Goal: Task Accomplishment & Management: Manage account settings

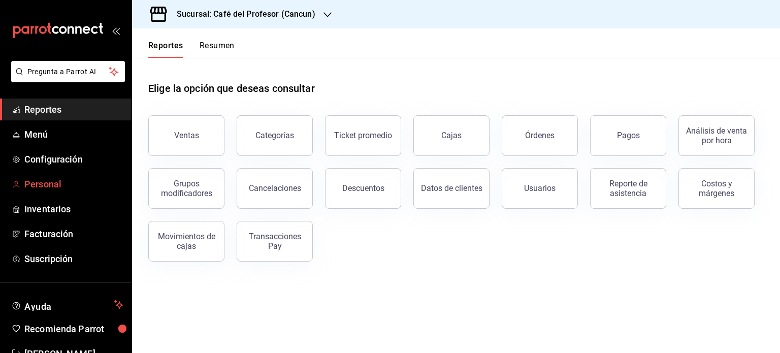
click at [56, 183] on span "Personal" at bounding box center [73, 184] width 99 height 14
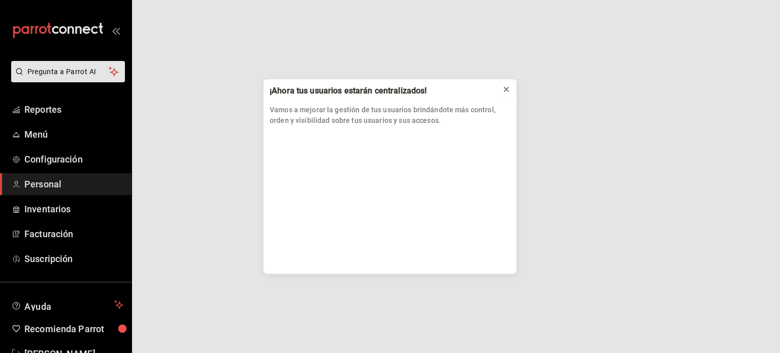
click at [507, 92] on icon at bounding box center [506, 89] width 8 height 8
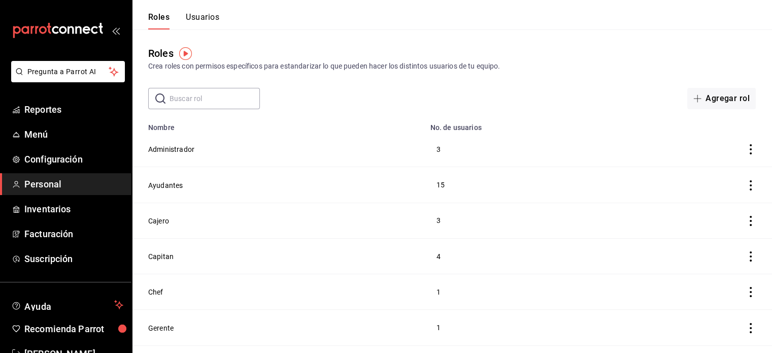
click at [201, 11] on div "Roles Usuarios" at bounding box center [175, 14] width 87 height 29
click at [203, 18] on button "Usuarios" at bounding box center [203, 20] width 34 height 17
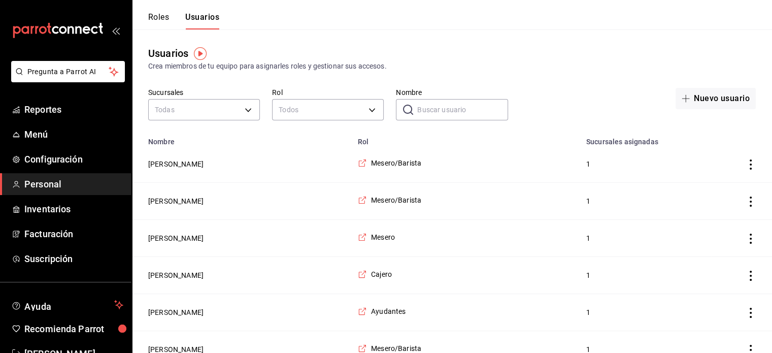
click at [453, 111] on input "Nombre" at bounding box center [462, 110] width 90 height 20
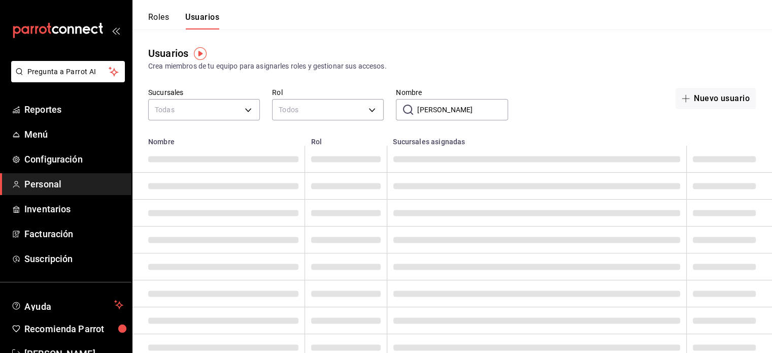
type input "[PERSON_NAME]"
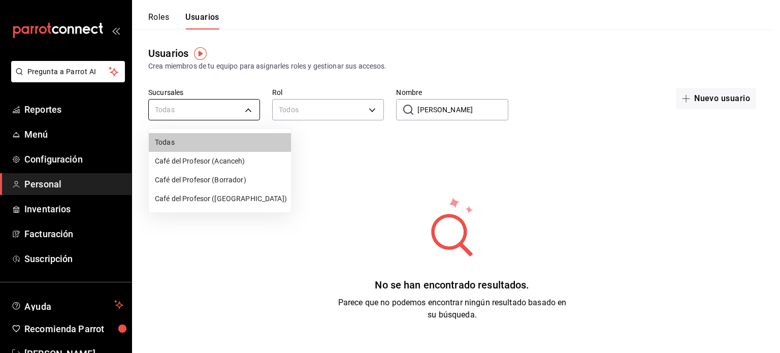
click at [245, 109] on body "Pregunta a Parrot AI Reportes Menú Configuración Personal Inventarios Facturaci…" at bounding box center [390, 192] width 780 height 385
click at [226, 192] on li "Café del Profesor ([GEOGRAPHIC_DATA])" at bounding box center [220, 198] width 142 height 19
type input "cf5fc73d-0347-401f-b4f7-21ffa369c775"
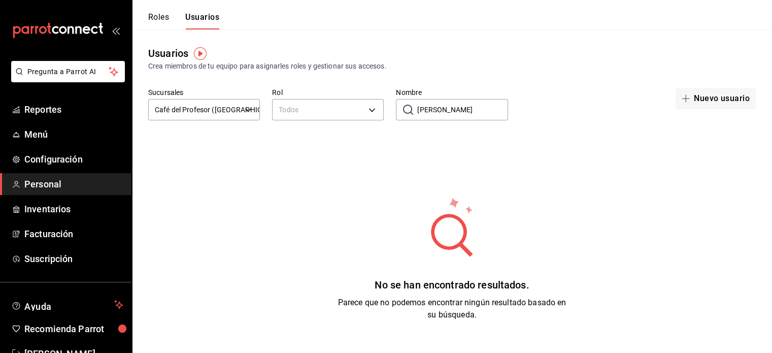
click at [462, 103] on input "[PERSON_NAME]" at bounding box center [462, 110] width 90 height 20
type input "a"
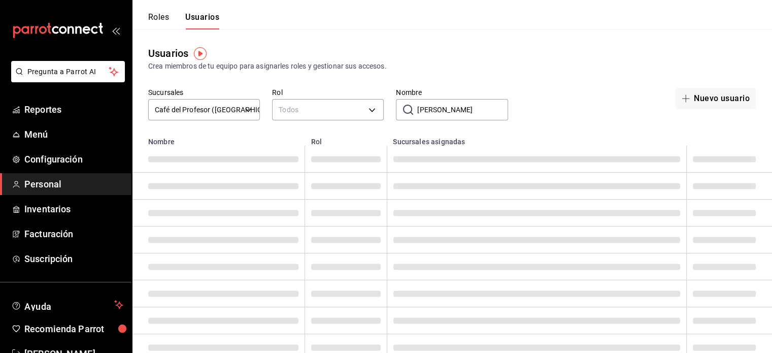
type input "[PERSON_NAME]"
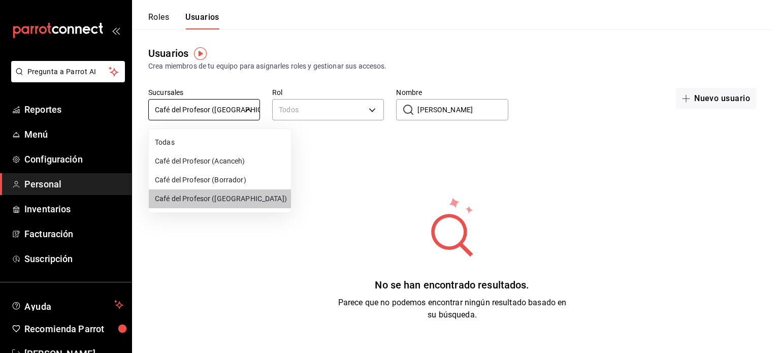
click at [252, 115] on body "Pregunta a Parrot AI Reportes Menú Configuración Personal Inventarios Facturaci…" at bounding box center [390, 192] width 780 height 385
click at [214, 144] on li "Todas" at bounding box center [220, 142] width 142 height 19
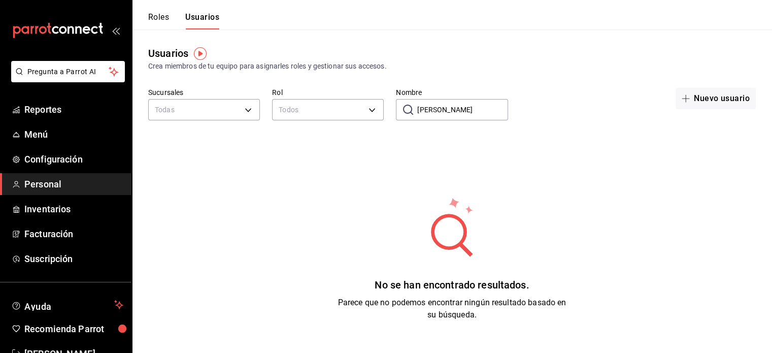
click at [447, 107] on input "[PERSON_NAME]" at bounding box center [462, 110] width 90 height 20
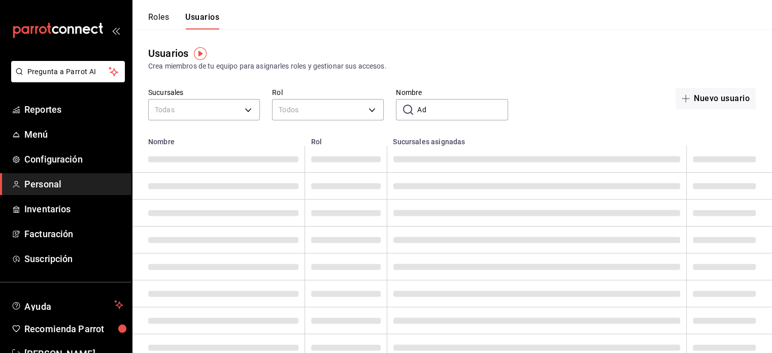
type input "A"
type input "h"
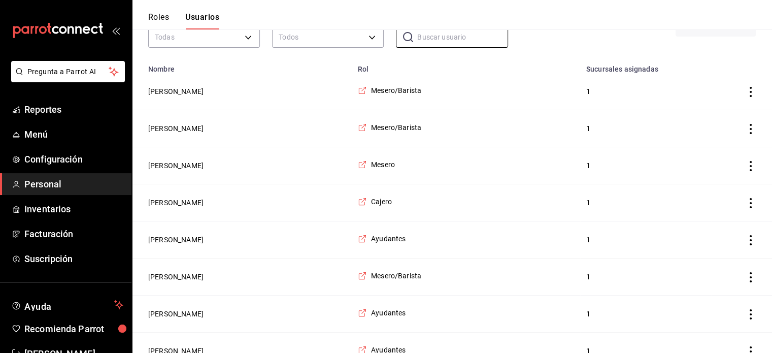
scroll to position [52, 0]
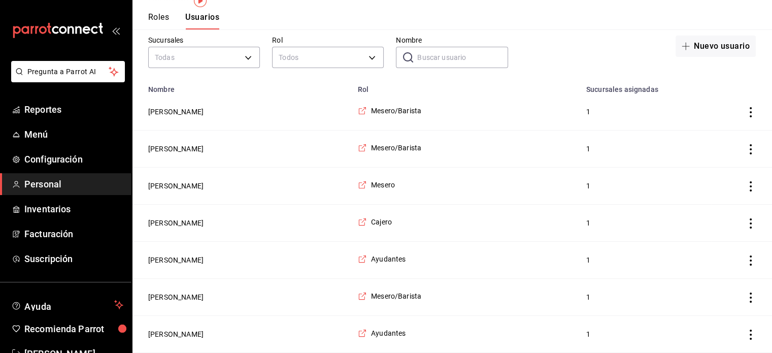
click at [482, 51] on input "Nombre" at bounding box center [462, 57] width 90 height 20
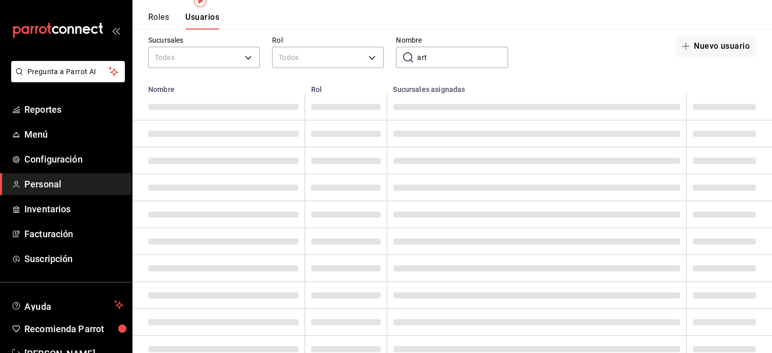
scroll to position [14, 0]
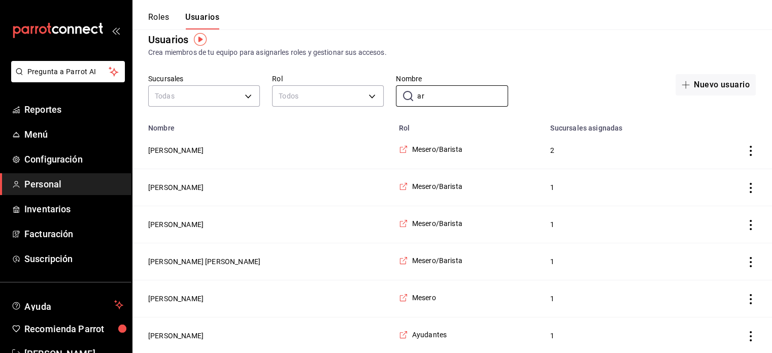
type input "a"
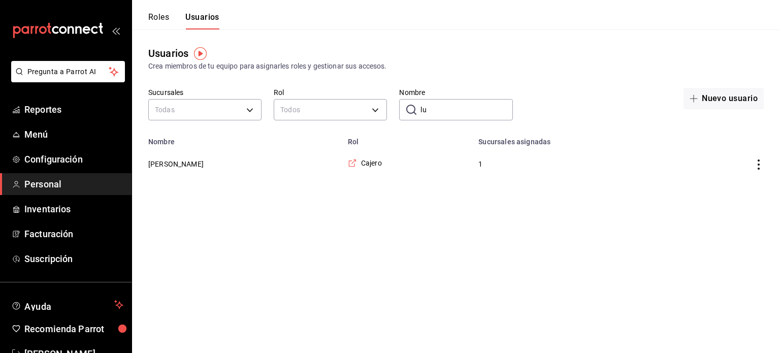
type input "l"
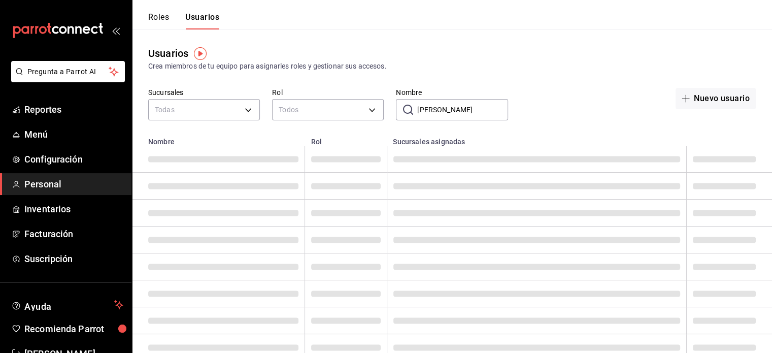
type input "[PERSON_NAME]"
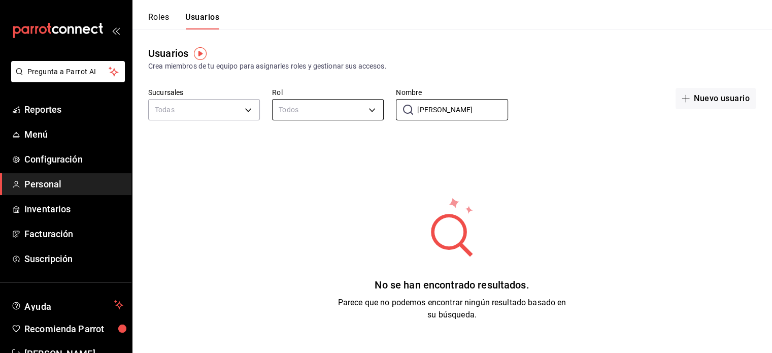
drag, startPoint x: 443, startPoint y: 108, endPoint x: 375, endPoint y: 113, distance: 68.2
click at [375, 113] on div "Sucursales Todas Rol Todos Nombre ​ adrian Nombre Nuevo usuario" at bounding box center [452, 106] width 640 height 36
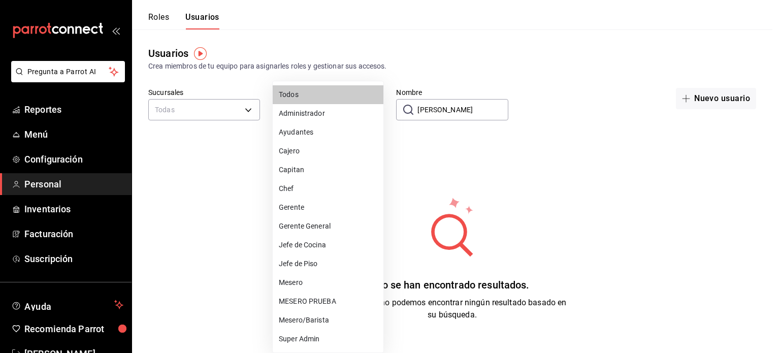
click at [375, 113] on body "Pregunta a Parrot AI Reportes Menú Configuración Personal Inventarios Facturaci…" at bounding box center [390, 192] width 780 height 385
click at [492, 181] on div at bounding box center [390, 176] width 780 height 353
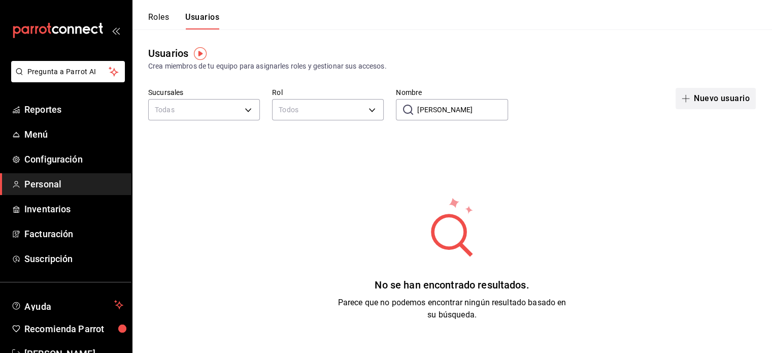
click at [710, 100] on button "Nuevo usuario" at bounding box center [716, 98] width 80 height 21
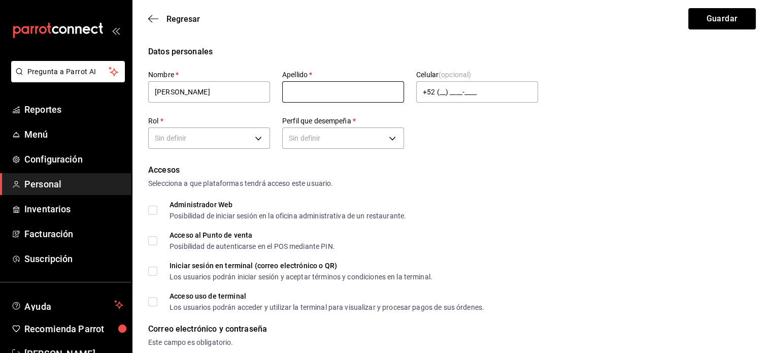
type input "[PERSON_NAME]"
click at [316, 89] on input "text" at bounding box center [343, 91] width 122 height 21
type input "hernandez"
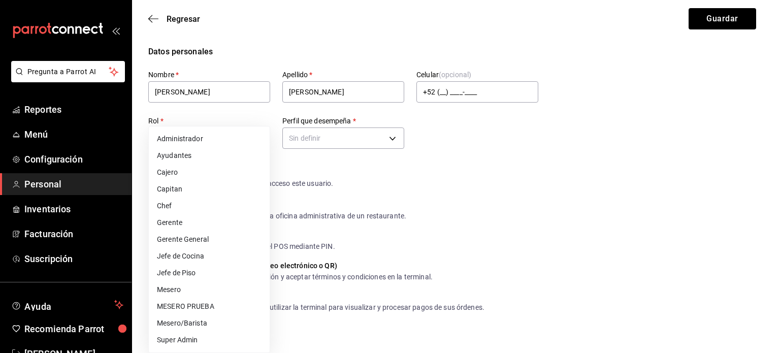
click at [210, 160] on li "Ayudantes" at bounding box center [209, 155] width 121 height 17
type input "6e37dc31-a41a-4d88-8ed1-cc630e77c888"
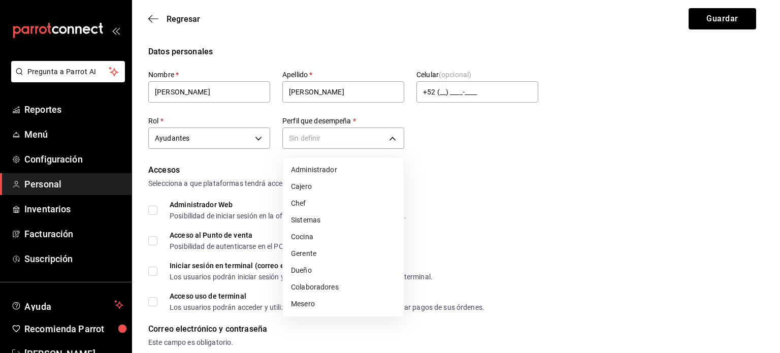
click at [337, 237] on li "Cocina" at bounding box center [343, 236] width 121 height 17
type input "KITCHEN"
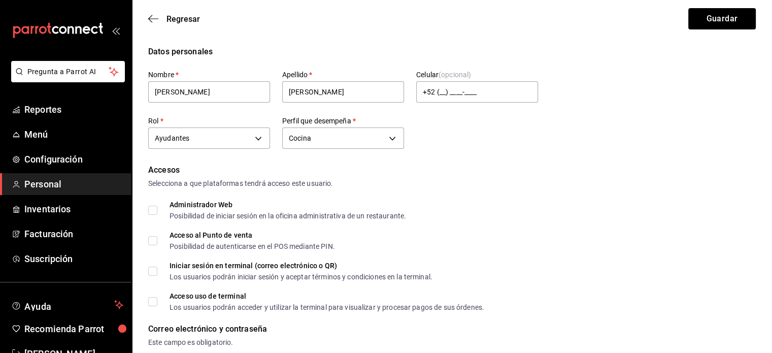
click at [153, 243] on input "Acceso al Punto de venta Posibilidad de autenticarse en el POS mediante PIN." at bounding box center [152, 240] width 9 height 9
checkbox input "true"
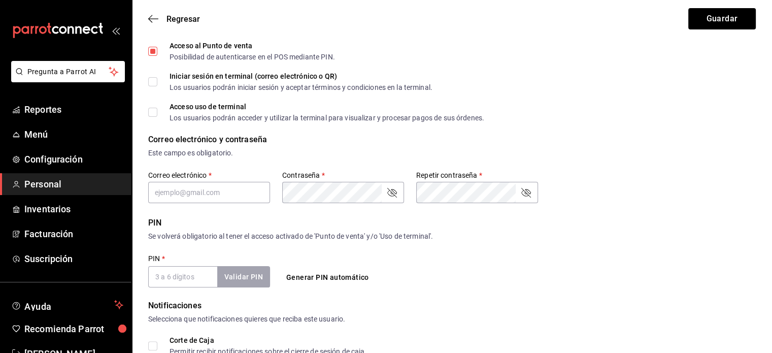
scroll to position [210, 0]
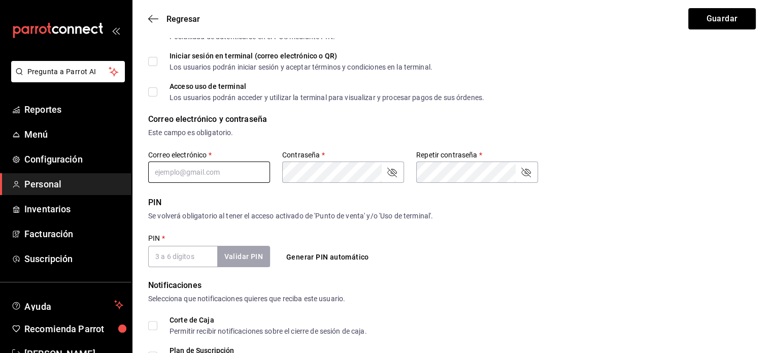
click at [219, 170] on input "text" at bounding box center [209, 171] width 122 height 21
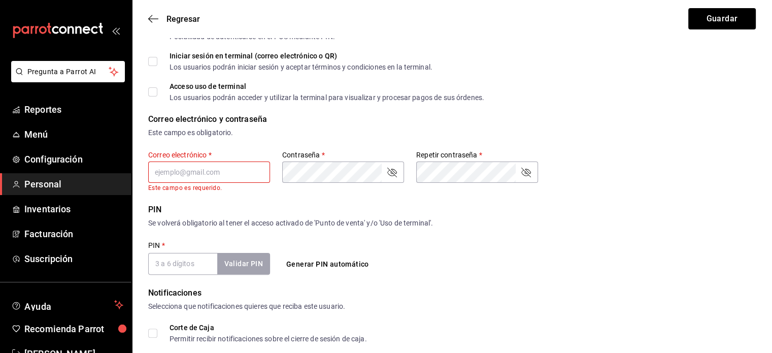
click at [152, 254] on input "PIN   *" at bounding box center [182, 263] width 69 height 21
type input "1414"
click at [244, 260] on button "Validar PIN" at bounding box center [243, 264] width 54 height 22
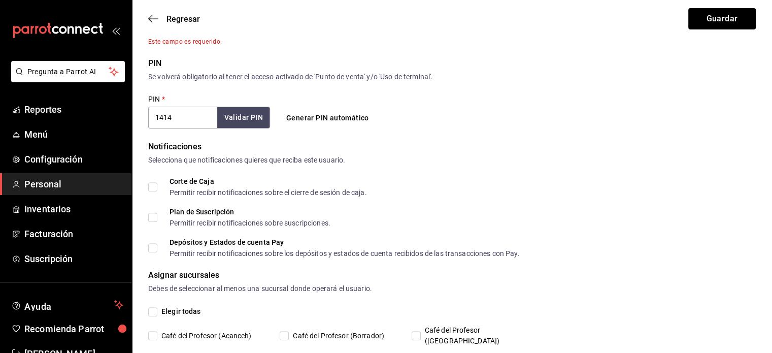
scroll to position [384, 0]
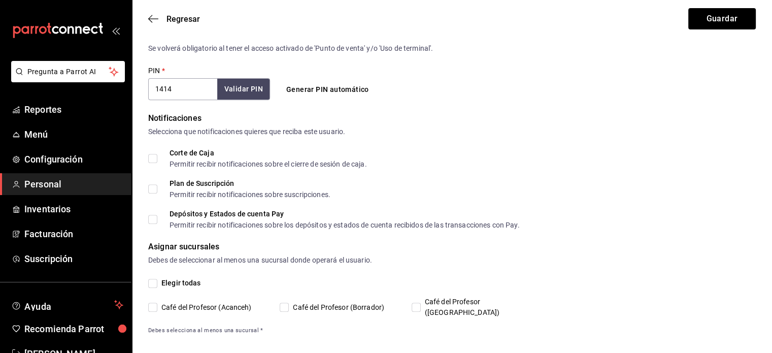
click at [422, 305] on span "Café del Profesor ([GEOGRAPHIC_DATA])" at bounding box center [475, 306] width 109 height 21
click at [421, 305] on input "Café del Profesor ([GEOGRAPHIC_DATA])" at bounding box center [416, 307] width 9 height 9
checkbox input "true"
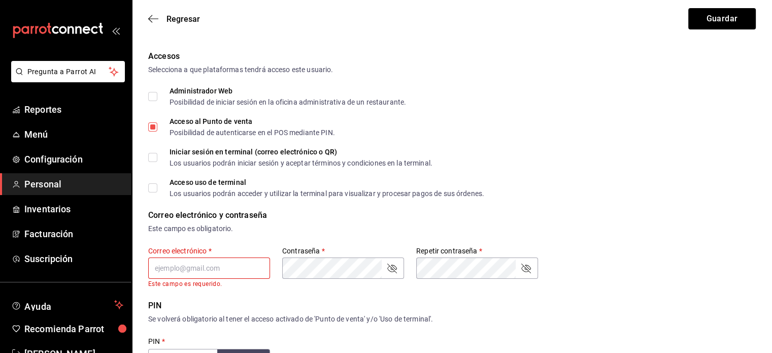
scroll to position [59, 0]
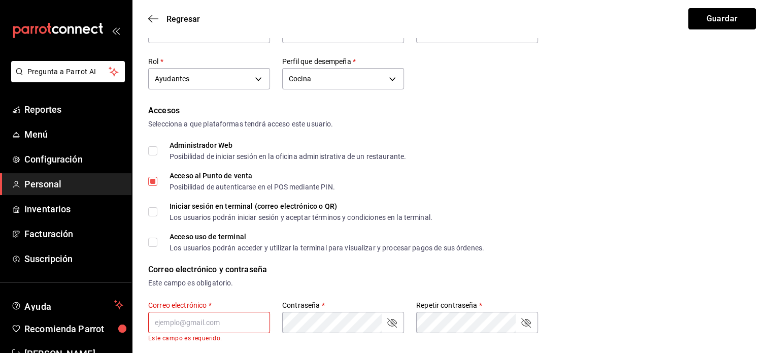
click at [252, 324] on input "text" at bounding box center [209, 322] width 122 height 21
type input "adrian2012@gmail.com"
click at [520, 280] on div "Este campo es obligatorio." at bounding box center [452, 283] width 608 height 11
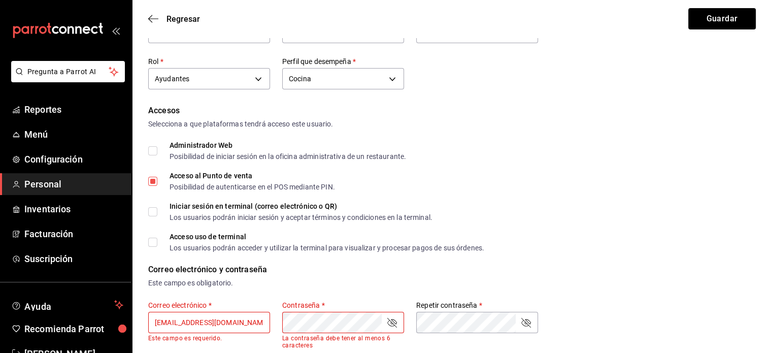
click at [688, 211] on div "Iniciar sesión en terminal (correo electrónico o QR) Los usuarios podrán inicia…" at bounding box center [452, 212] width 608 height 18
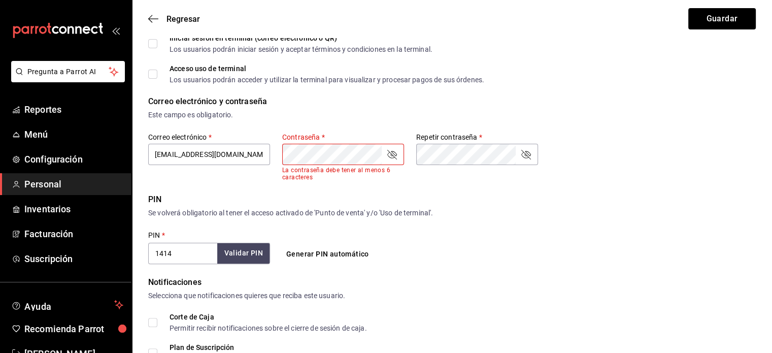
scroll to position [223, 0]
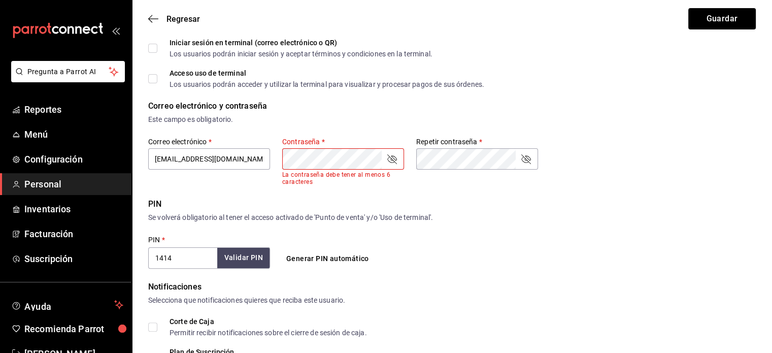
click at [393, 156] on icon "passwordField" at bounding box center [392, 159] width 10 height 10
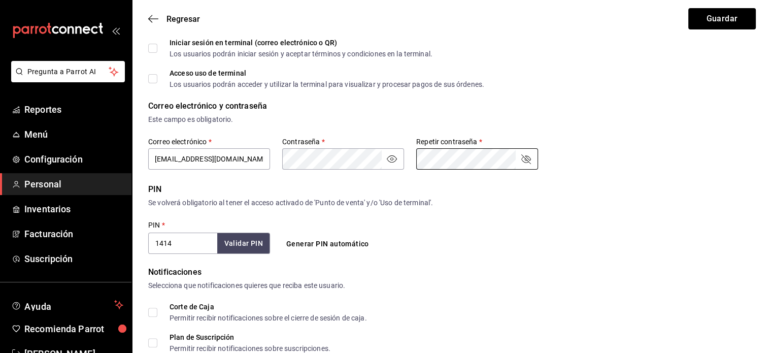
click at [611, 78] on div "Acceso uso de terminal Los usuarios podrán acceder y utilizar la terminal para …" at bounding box center [452, 79] width 608 height 18
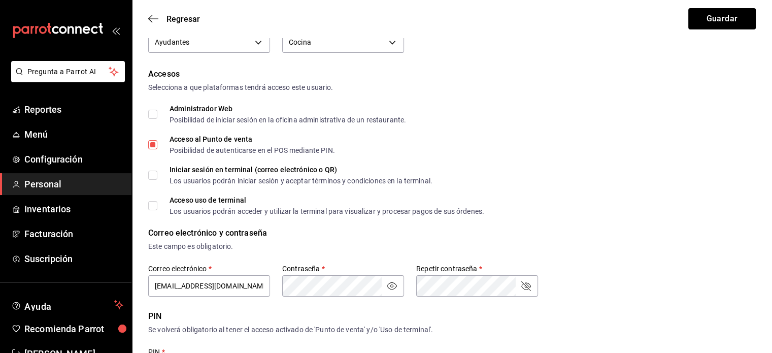
scroll to position [0, 0]
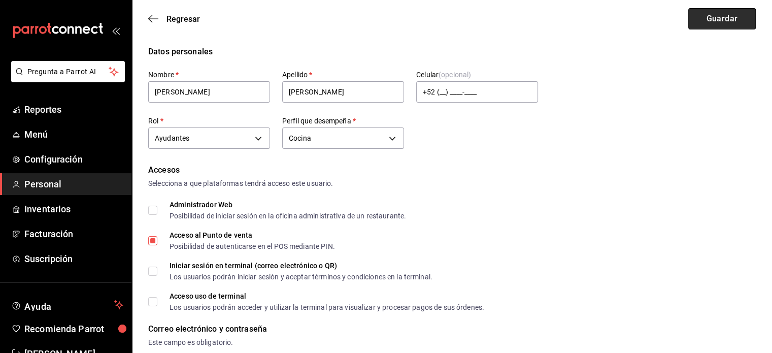
click at [742, 16] on button "Guardar" at bounding box center [722, 18] width 68 height 21
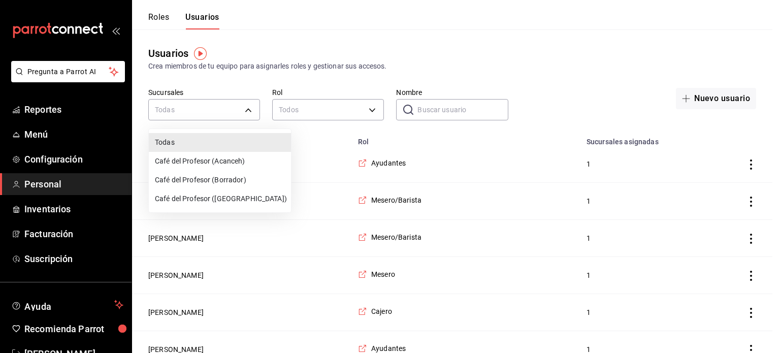
click at [446, 111] on div at bounding box center [390, 176] width 780 height 353
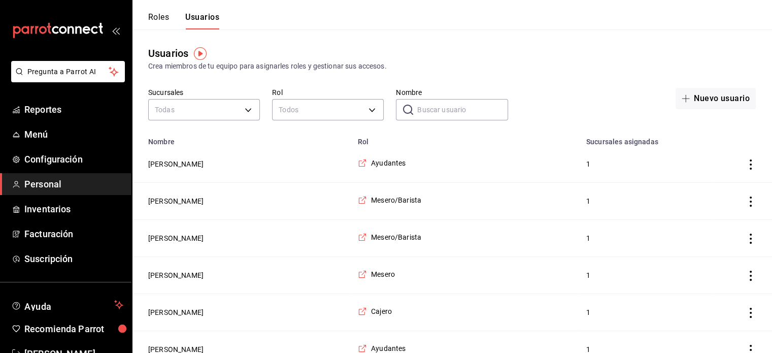
click at [447, 107] on input "Nombre" at bounding box center [462, 110] width 90 height 20
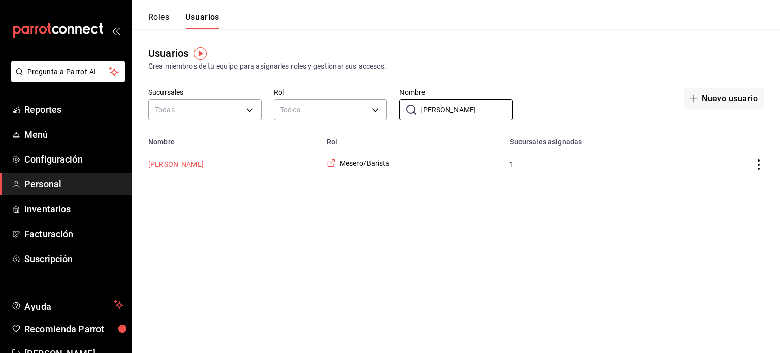
type input "regina"
click at [176, 164] on button "[PERSON_NAME]" at bounding box center [175, 164] width 55 height 10
click at [176, 164] on html "Pregunta a Parrot AI Reportes Menú Configuración Personal Inventarios Facturaci…" at bounding box center [390, 91] width 780 height 182
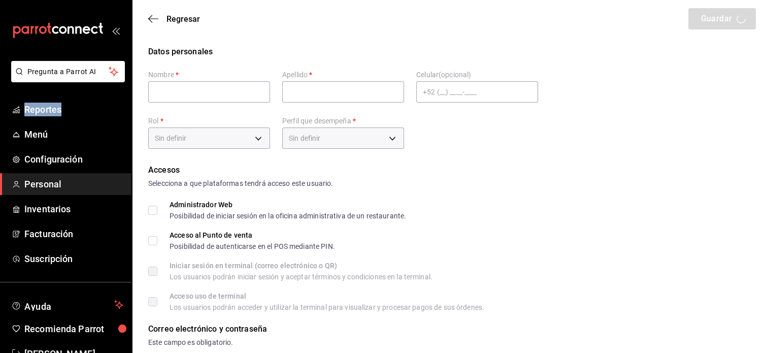
type input "Regina"
type input "Martinez"
checkbox input "true"
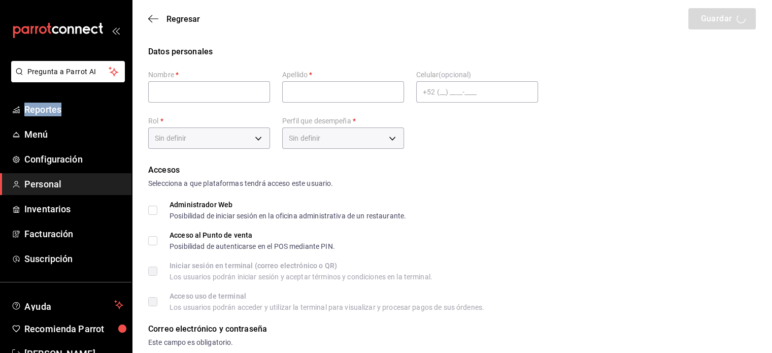
type input "reginamtz133@gmail.com"
type input "1323"
type input "+52 (52) 9981-4321"
type input "f9c50c35-7d82-4388-8076-8e4bcaa1ebe8"
type input "STAFF"
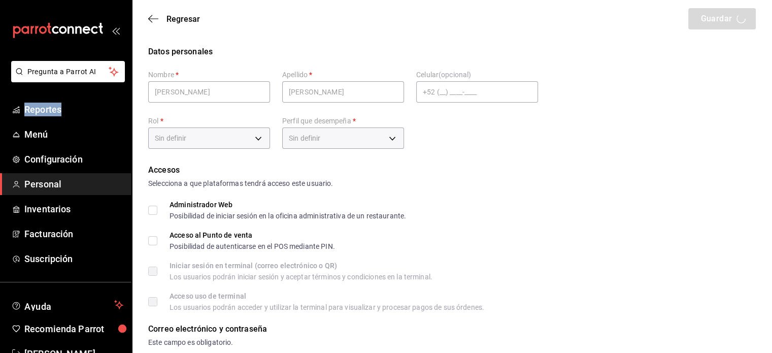
checkbox input "true"
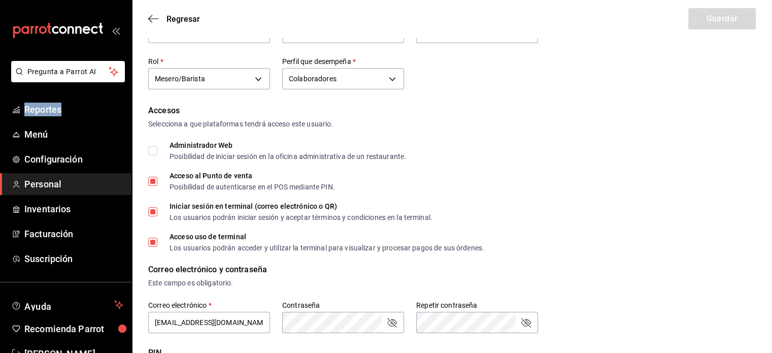
scroll to position [61, 0]
click at [157, 209] on input "Iniciar sesión en terminal (correo electrónico o QR) Los usuarios podrán inicia…" at bounding box center [152, 210] width 9 height 9
checkbox input "false"
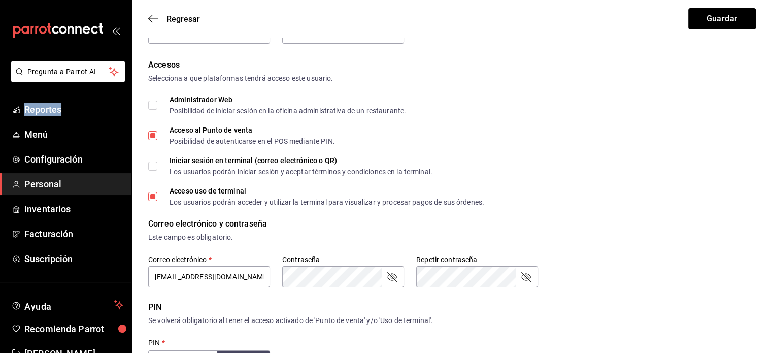
scroll to position [0, 0]
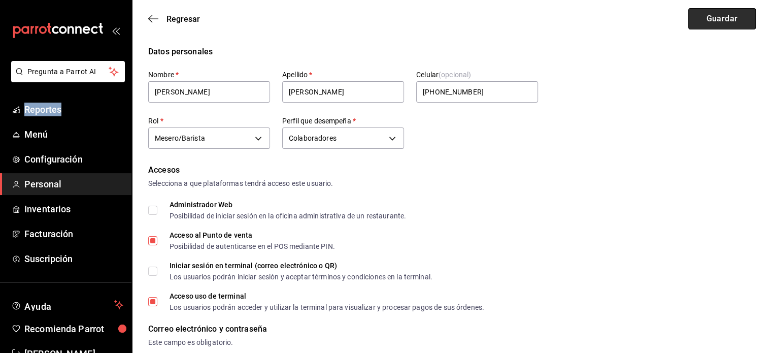
click at [721, 26] on button "Guardar" at bounding box center [722, 18] width 68 height 21
